Goal: Find specific page/section: Find specific page/section

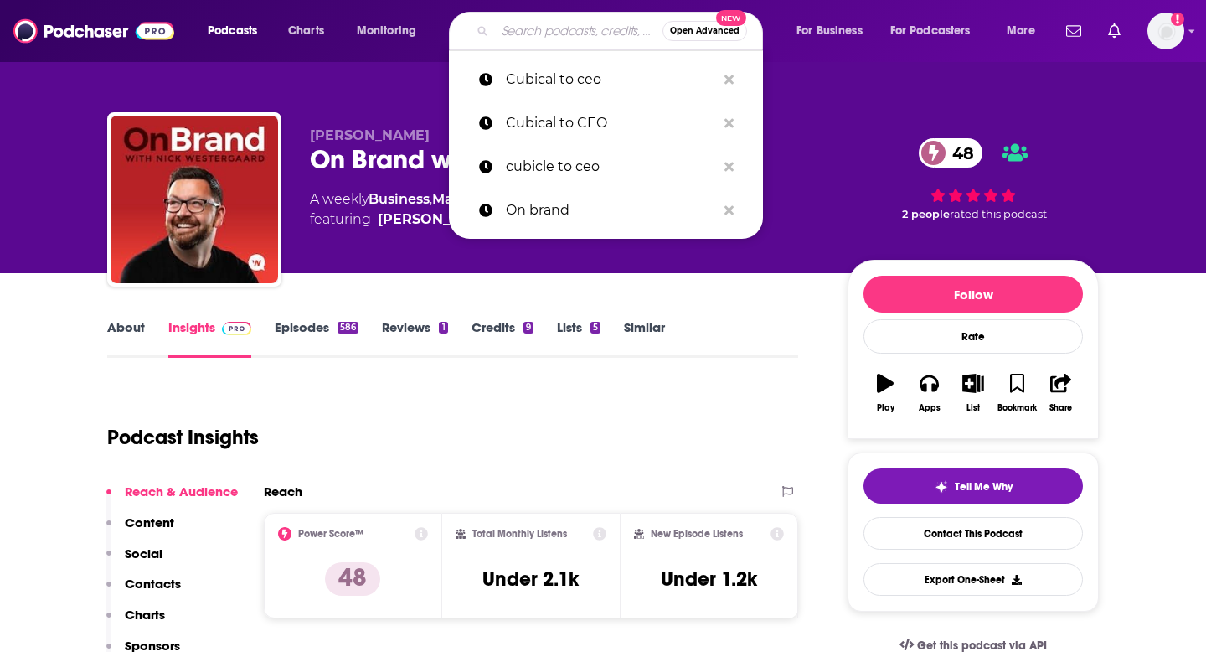
click at [546, 38] on input "Search podcasts, credits, & more..." at bounding box center [578, 31] width 167 height 27
click at [729, 76] on icon "Search podcasts, credits, & more..." at bounding box center [728, 79] width 9 height 9
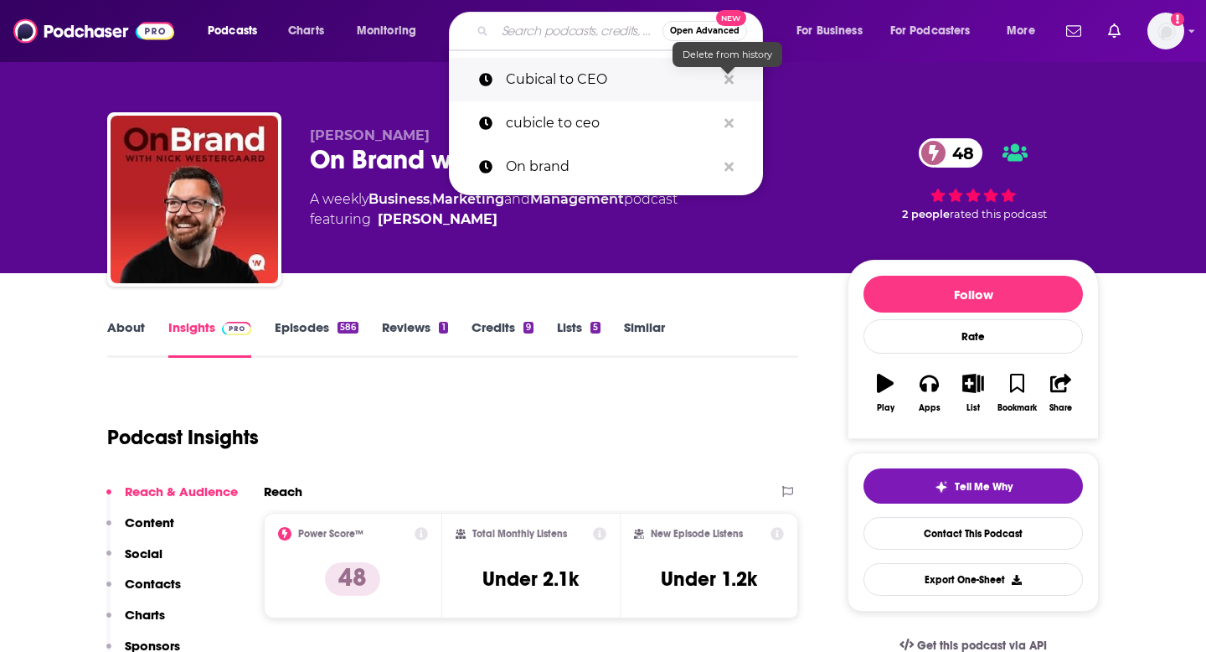
click at [729, 76] on icon "Search podcasts, credits, & more..." at bounding box center [728, 79] width 9 height 9
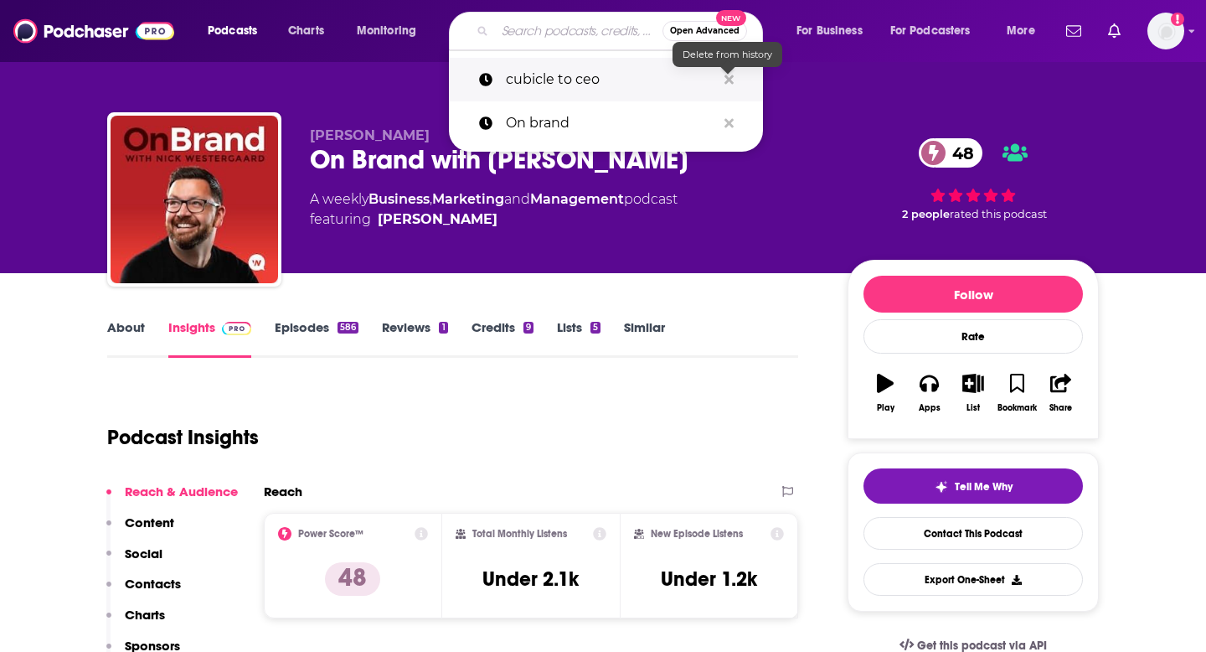
click at [729, 76] on icon "Search podcasts, credits, & more..." at bounding box center [728, 79] width 9 height 9
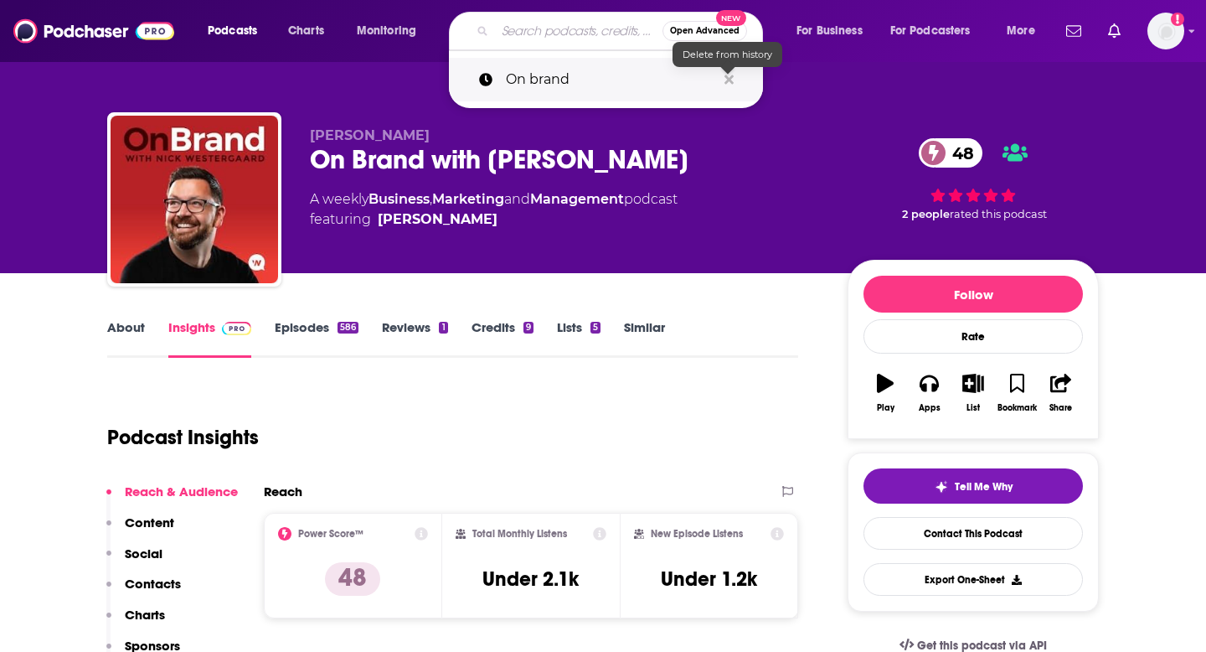
click at [729, 76] on icon "Search podcasts, credits, & more..." at bounding box center [728, 79] width 9 height 9
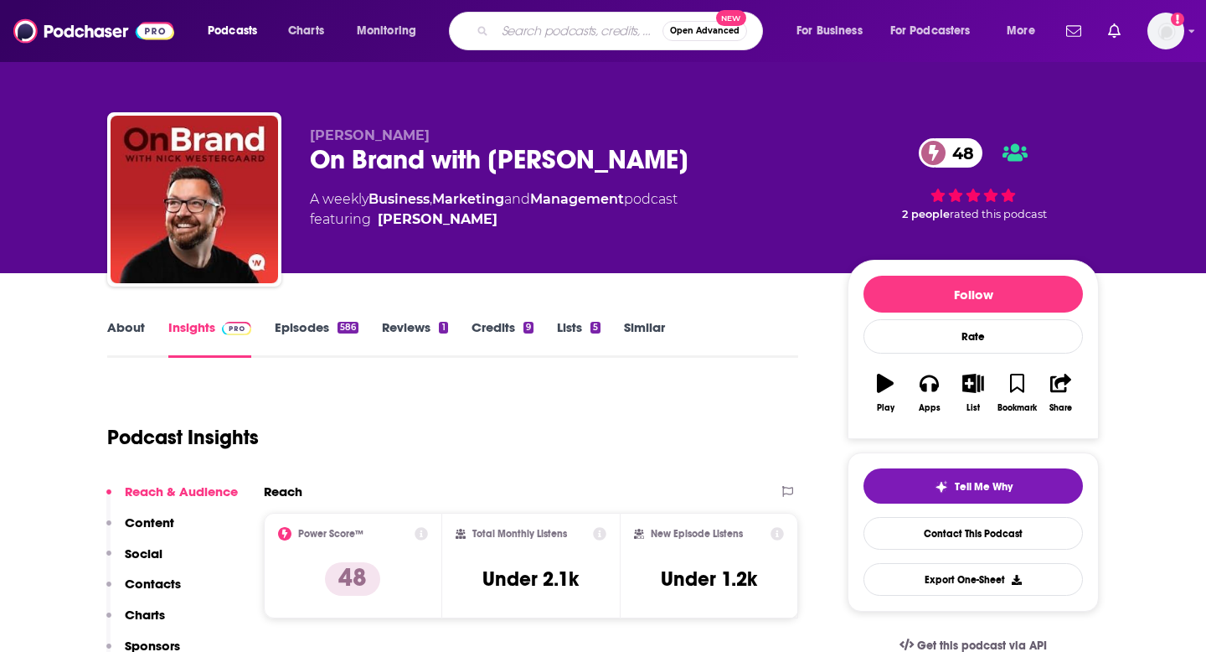
click at [578, 33] on input "Search podcasts, credits, & more..." at bounding box center [578, 31] width 167 height 27
type input "women designers you should know"
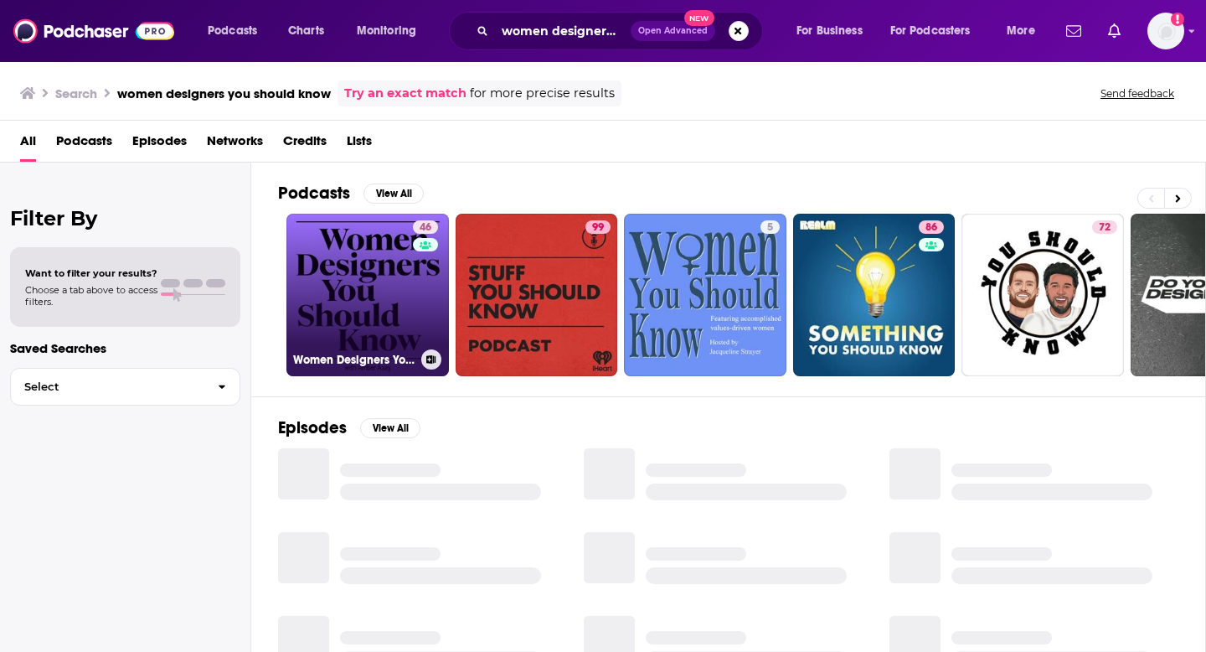
click at [373, 273] on link "46 Women Designers You Should Know" at bounding box center [367, 295] width 162 height 162
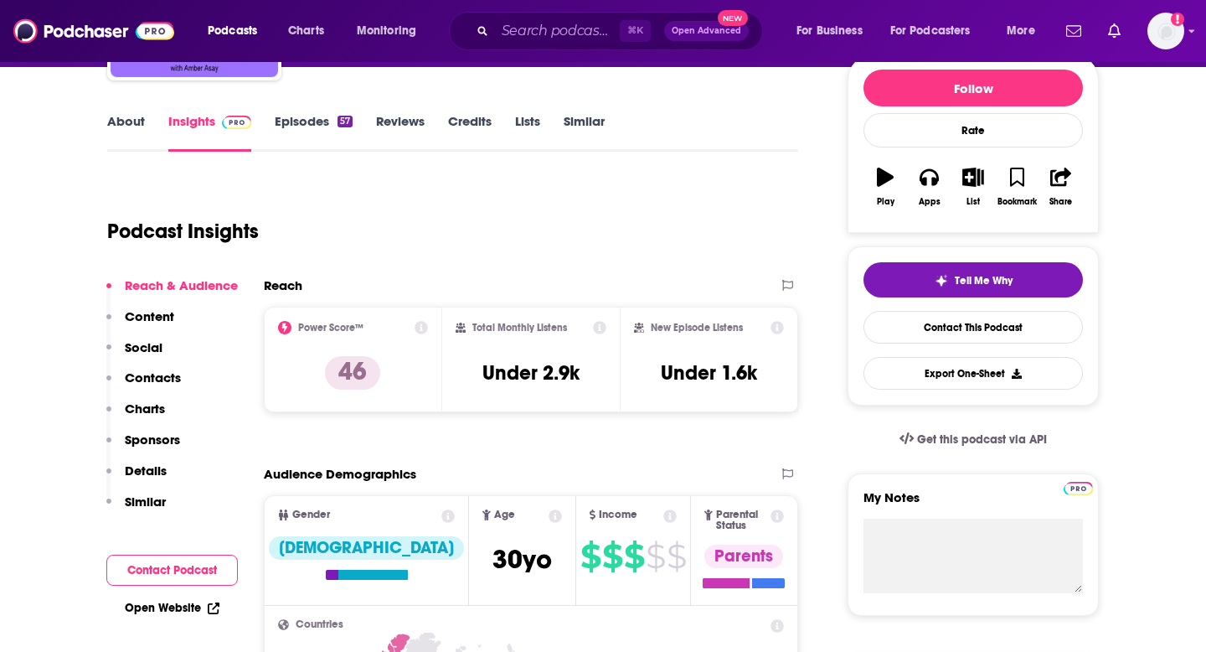
scroll to position [224, 0]
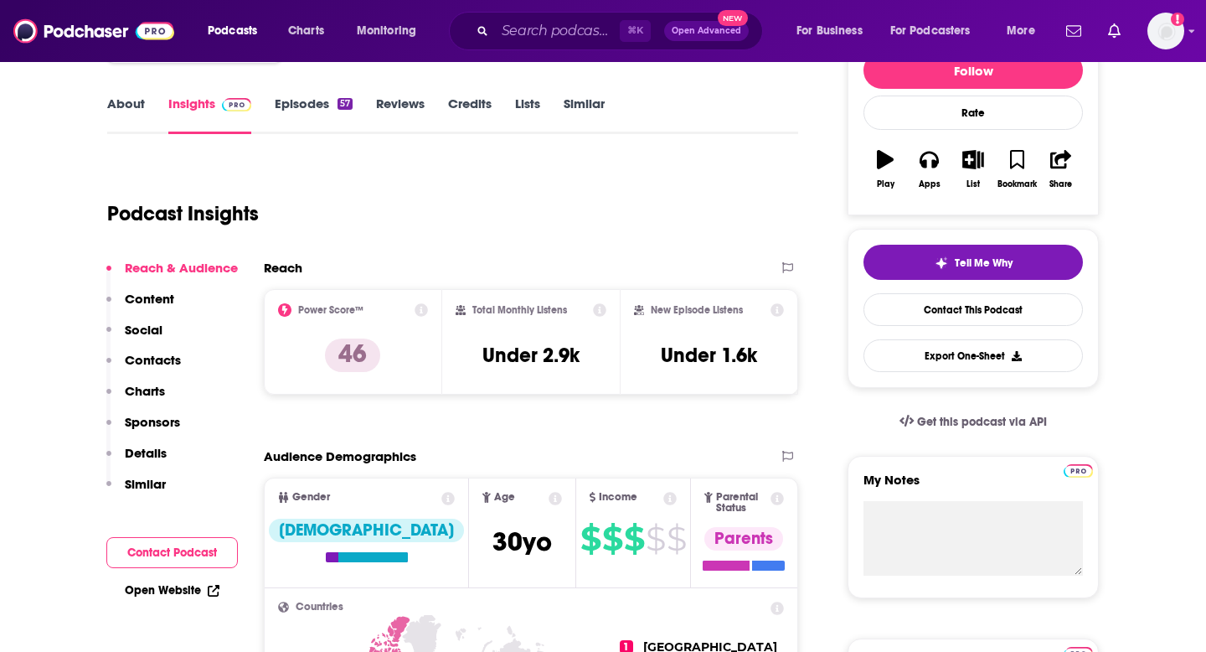
click at [599, 303] on icon at bounding box center [599, 309] width 13 height 13
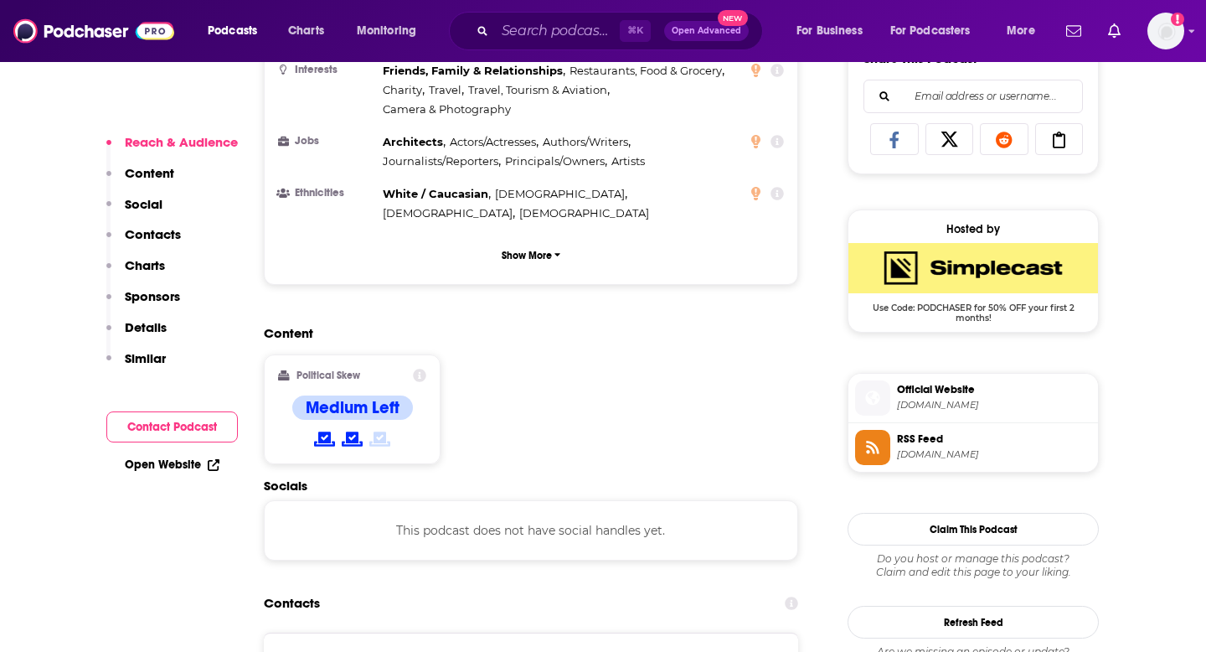
scroll to position [1223, 0]
